Goal: Check status

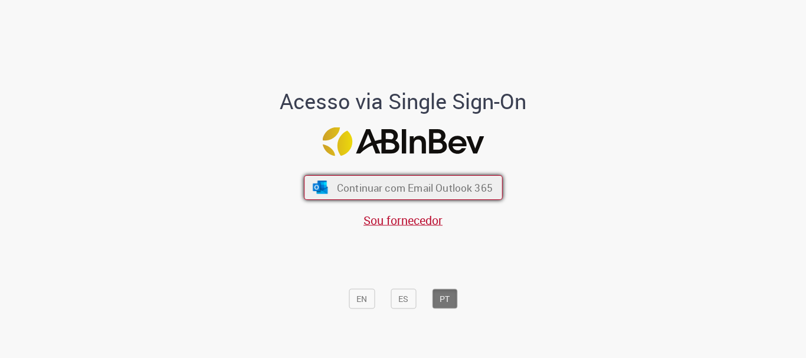
click at [362, 185] on span "Continuar com Email Outlook 365" at bounding box center [414, 188] width 156 height 14
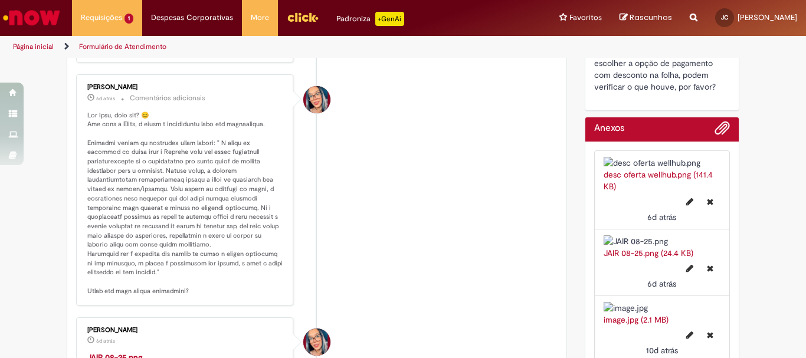
scroll to position [481, 0]
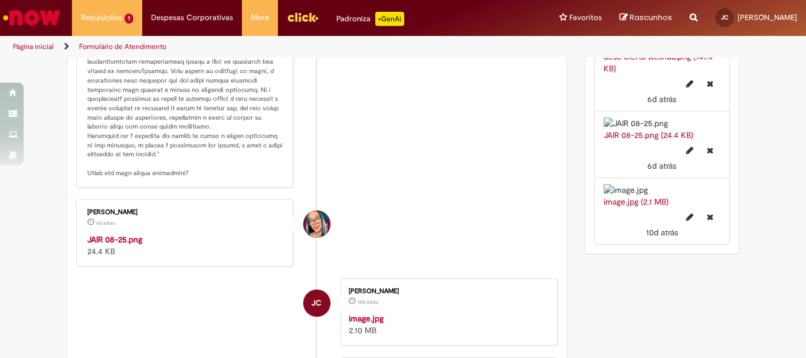
click at [667, 129] on img at bounding box center [662, 123] width 117 height 12
click at [668, 129] on img at bounding box center [662, 123] width 117 height 12
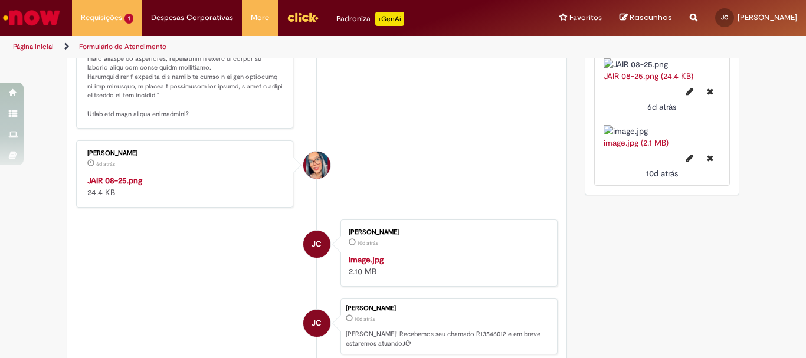
scroll to position [717, 0]
